Goal: Transaction & Acquisition: Purchase product/service

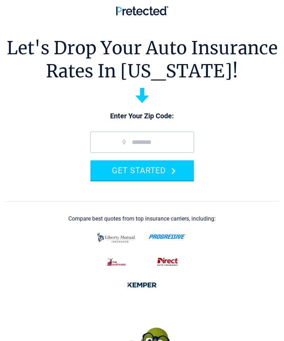
click at [114, 145] on input "zip code" at bounding box center [141, 142] width 103 height 21
type input "*****"
click at [124, 173] on button "GET STARTED" at bounding box center [141, 170] width 103 height 20
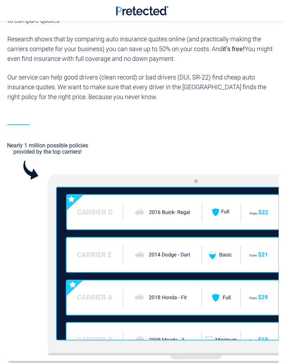
scroll to position [777, 0]
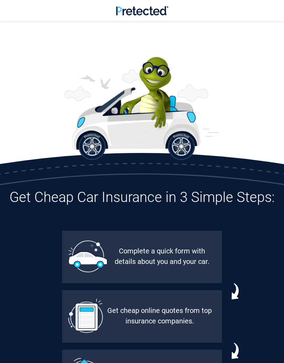
click at [45, 216] on div "Get Cheap Car Insurance in 3 Simple Steps: Complete a quick form with details a…" at bounding box center [142, 299] width 284 height 221
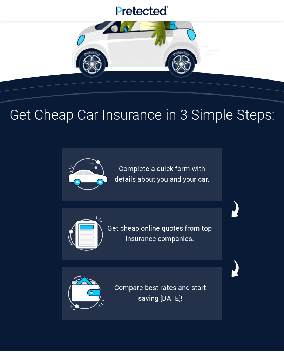
click at [39, 221] on div "Complete a quick form with details about you and your car. Get cheap online quo…" at bounding box center [142, 237] width 284 height 179
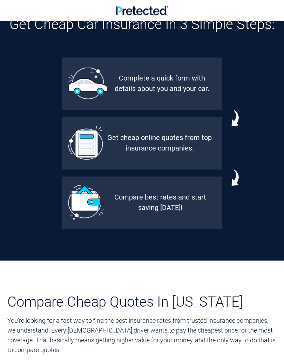
scroll to position [444, 0]
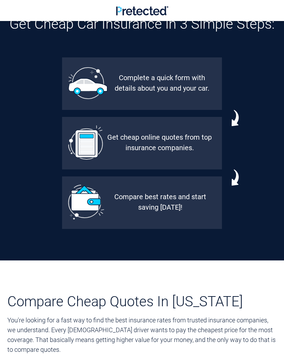
click at [36, 226] on div "Complete a quick form with details about you and your car. Get cheap online quo…" at bounding box center [142, 146] width 284 height 179
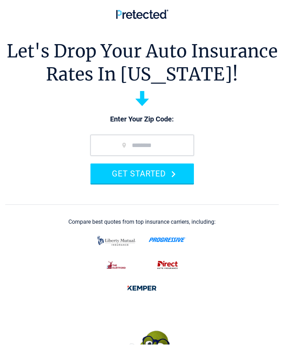
scroll to position [0, 0]
